Goal: Use online tool/utility: Use online tool/utility

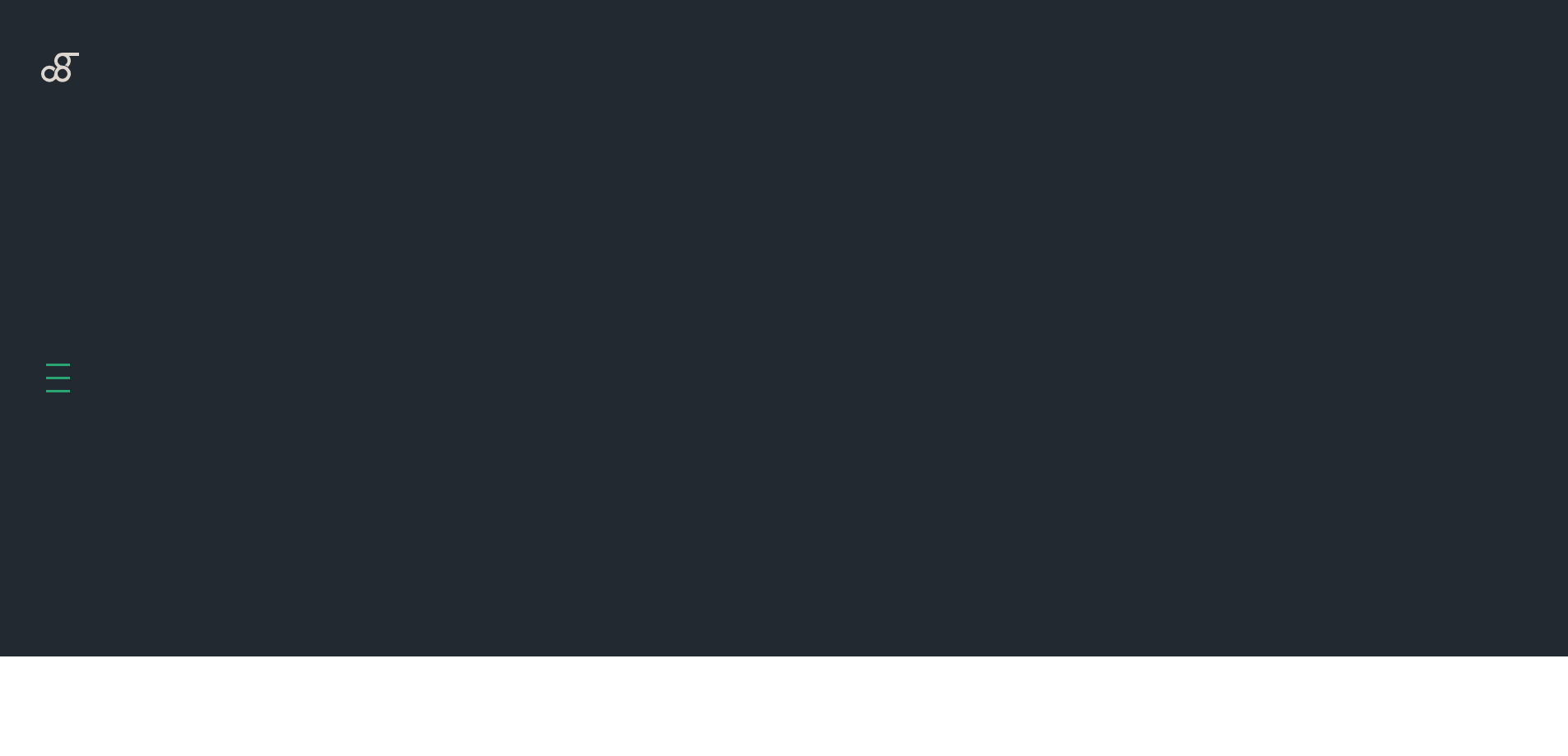
scroll to position [657, 0]
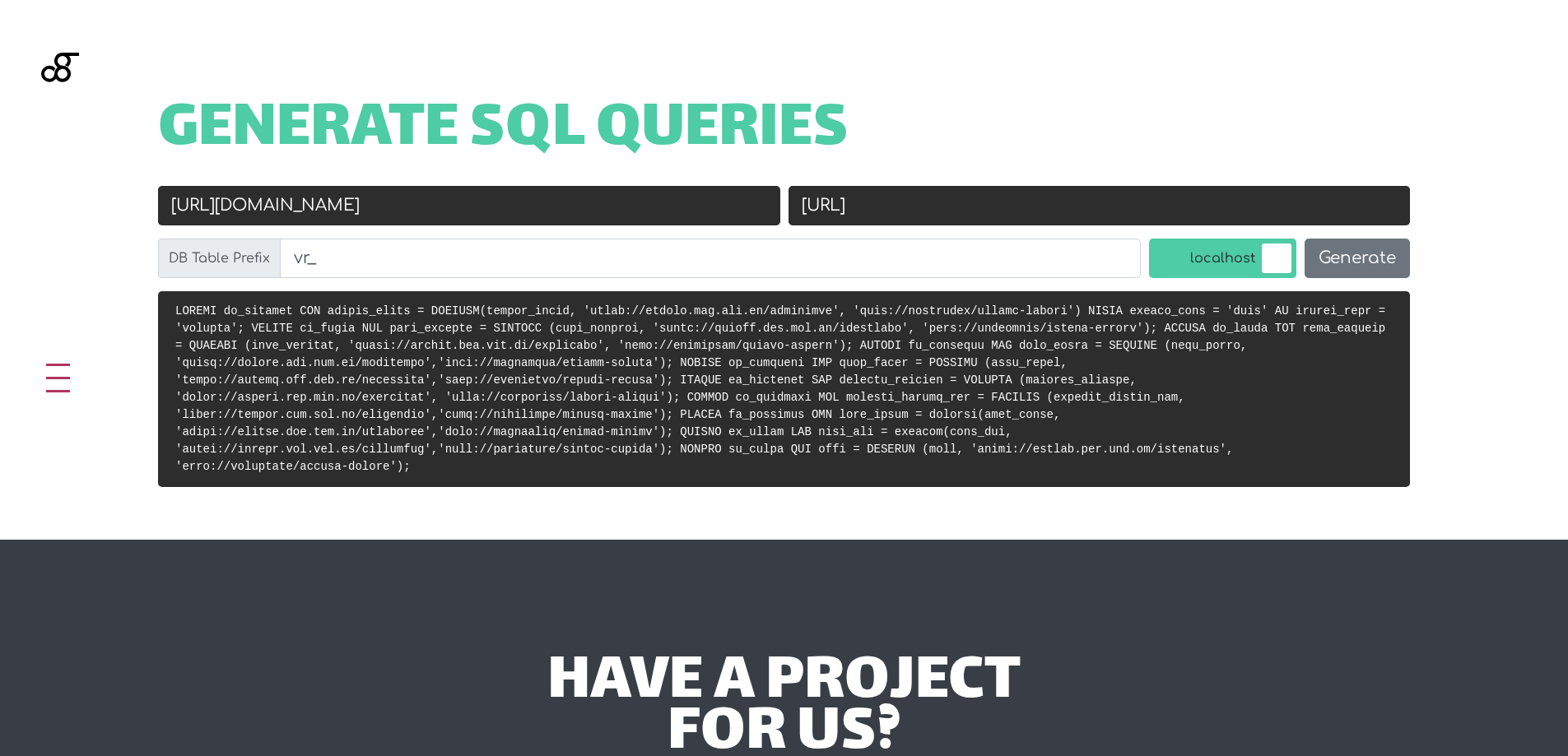
click at [1087, 211] on input "[URL]" at bounding box center [1099, 206] width 622 height 39
click at [602, 214] on input "[URL][DOMAIN_NAME]" at bounding box center [469, 206] width 622 height 39
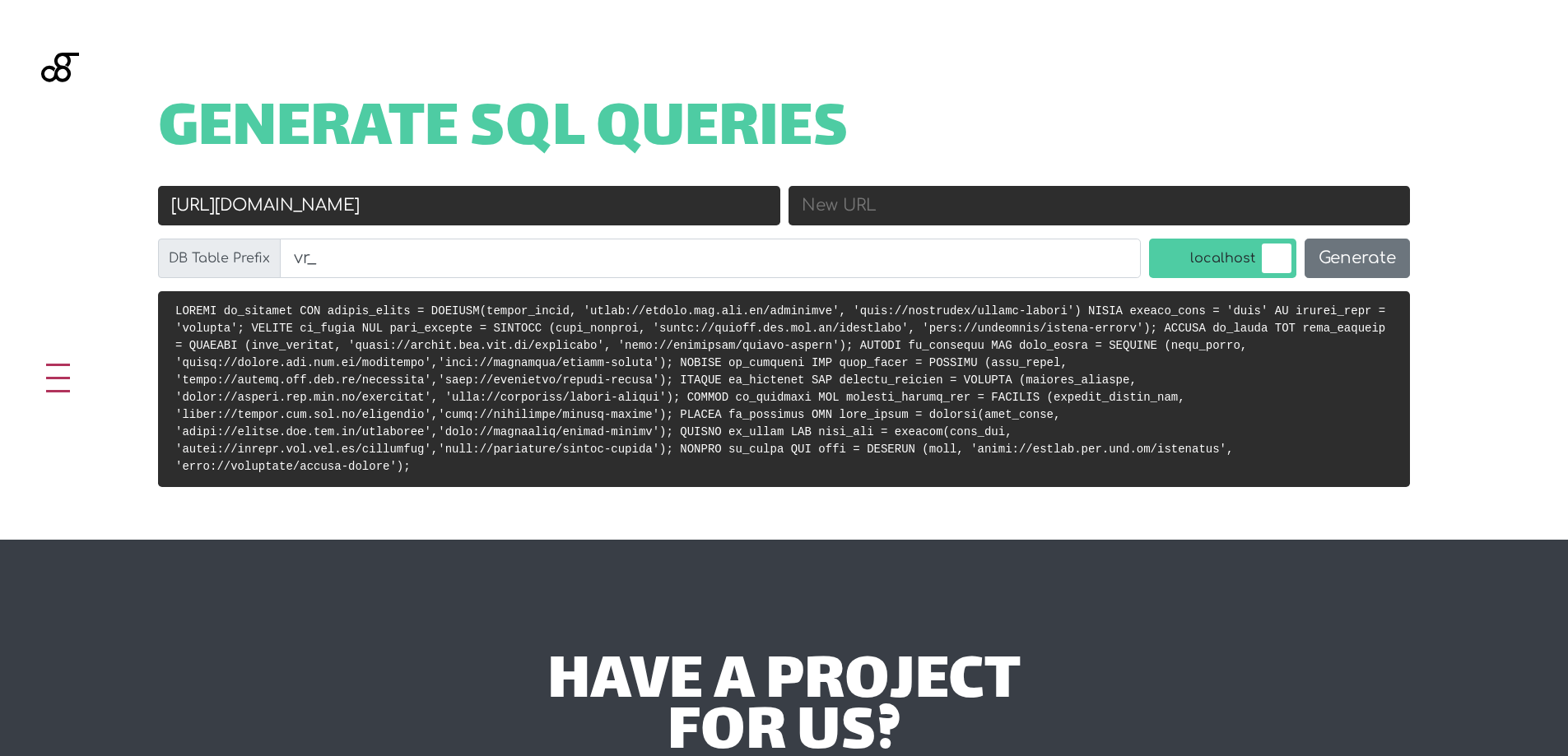
click at [602, 214] on input "[URL][DOMAIN_NAME]" at bounding box center [469, 206] width 622 height 39
paste input "://localhost/[PERSON_NAME]-beauty"
type input "[URL]"
click at [856, 210] on input "New URL" at bounding box center [1099, 206] width 622 height 39
paste input "[URL][DOMAIN_NAME]"
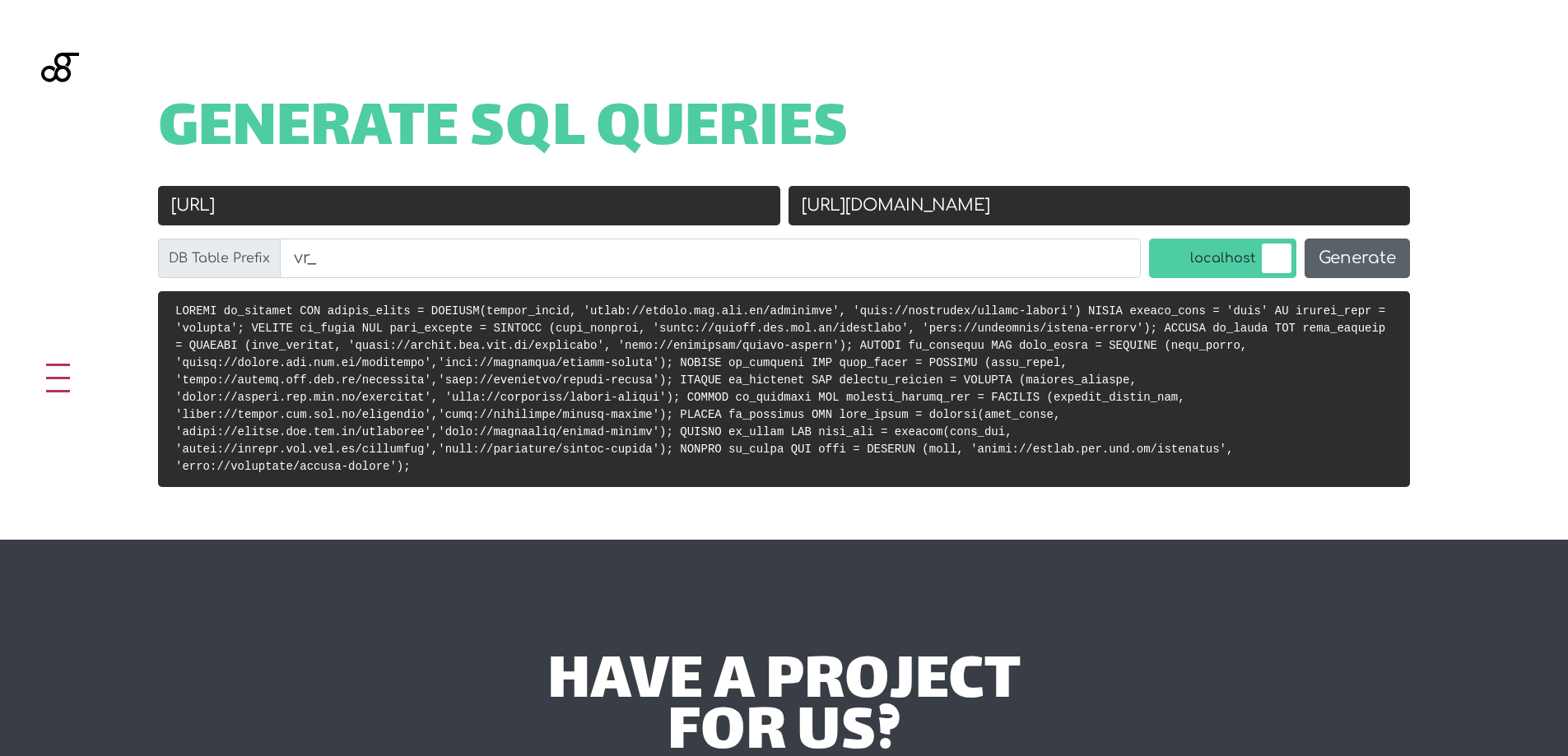
type input "[URL][DOMAIN_NAME]"
click at [1343, 263] on button "Generate" at bounding box center [1358, 259] width 105 height 39
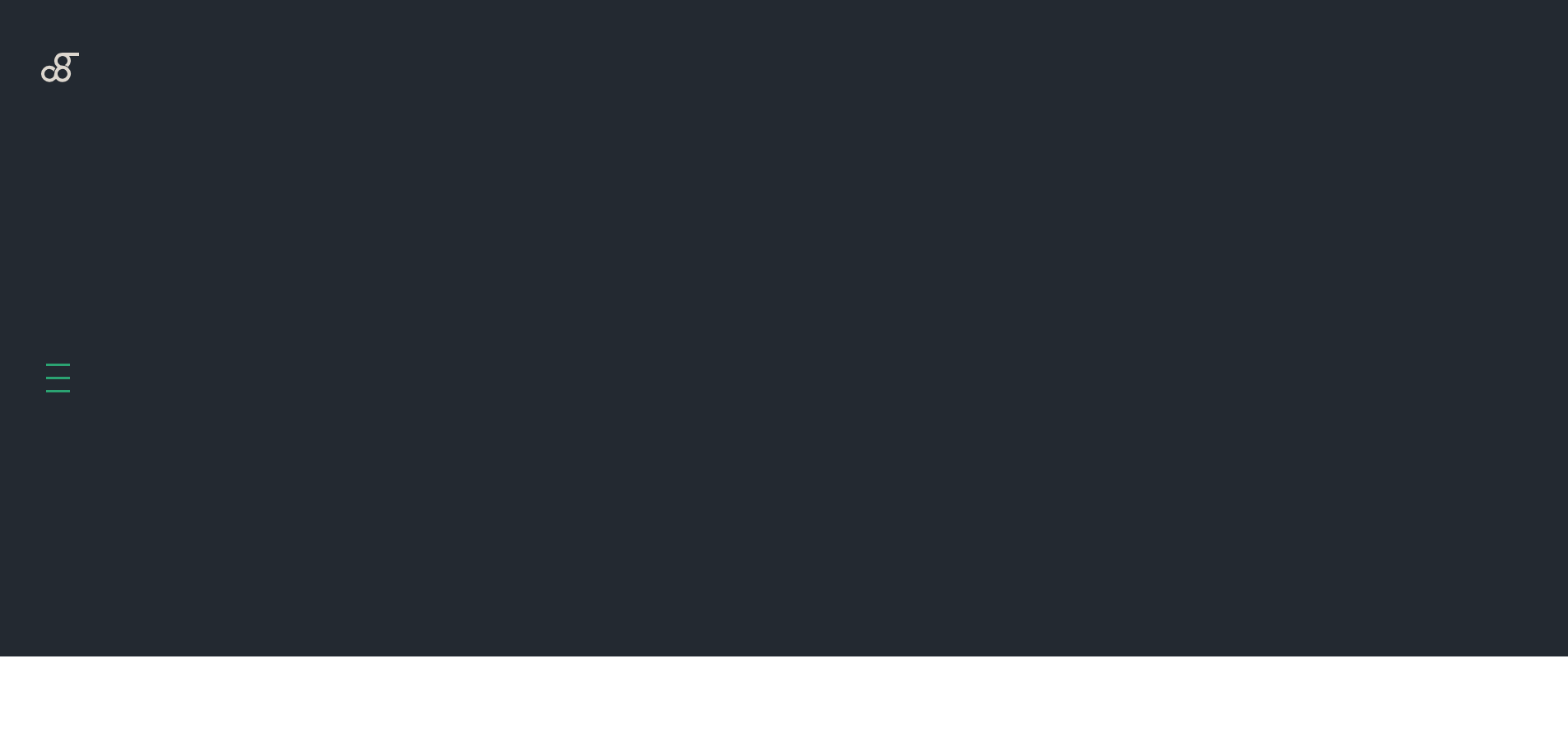
scroll to position [657, 0]
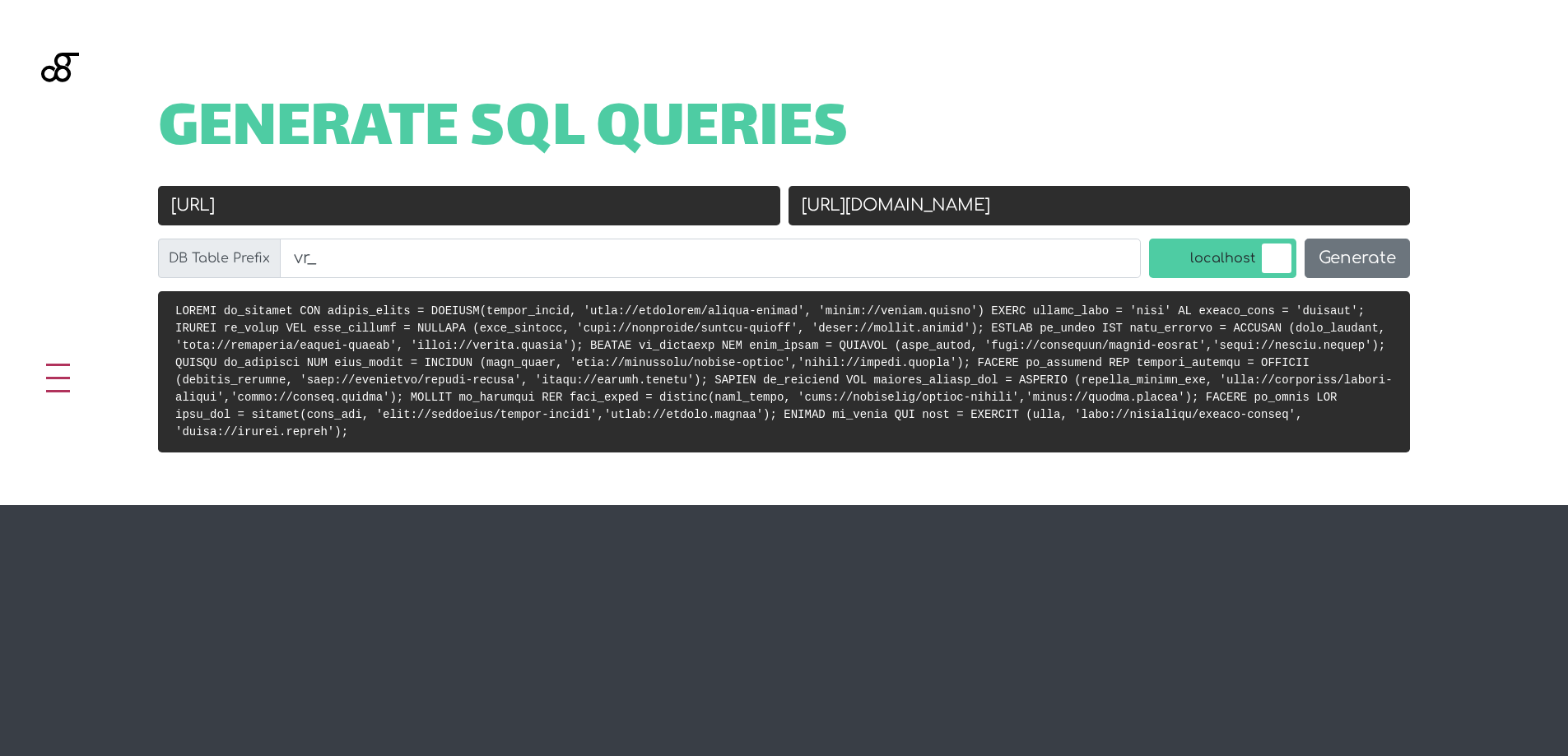
click at [1332, 315] on code at bounding box center [784, 372] width 1217 height 134
